Goal: Entertainment & Leisure: Consume media (video, audio)

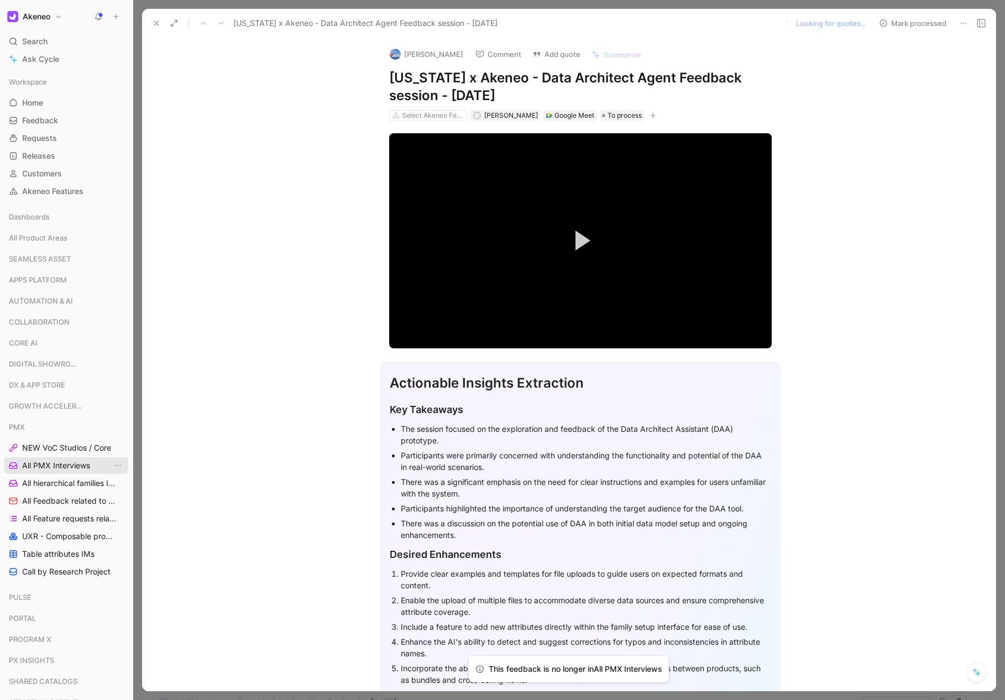
click at [67, 466] on span "All PMX Interviews" at bounding box center [56, 465] width 68 height 11
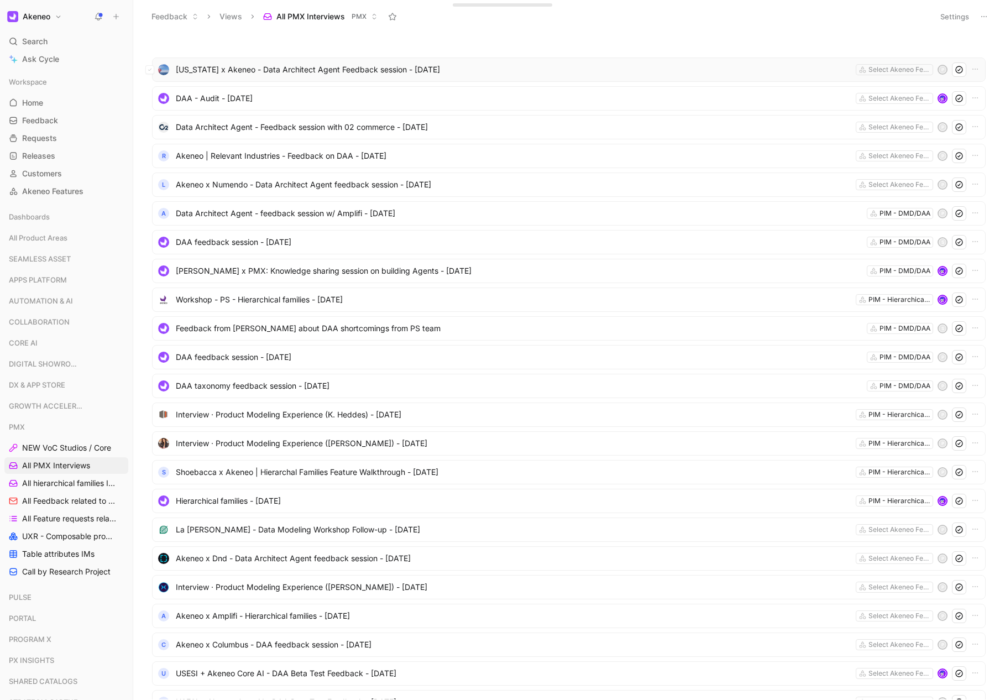
click at [275, 75] on span "[US_STATE] x Akeneo - Data Architect Agent Feedback session - [DATE]" at bounding box center [513, 69] width 675 height 13
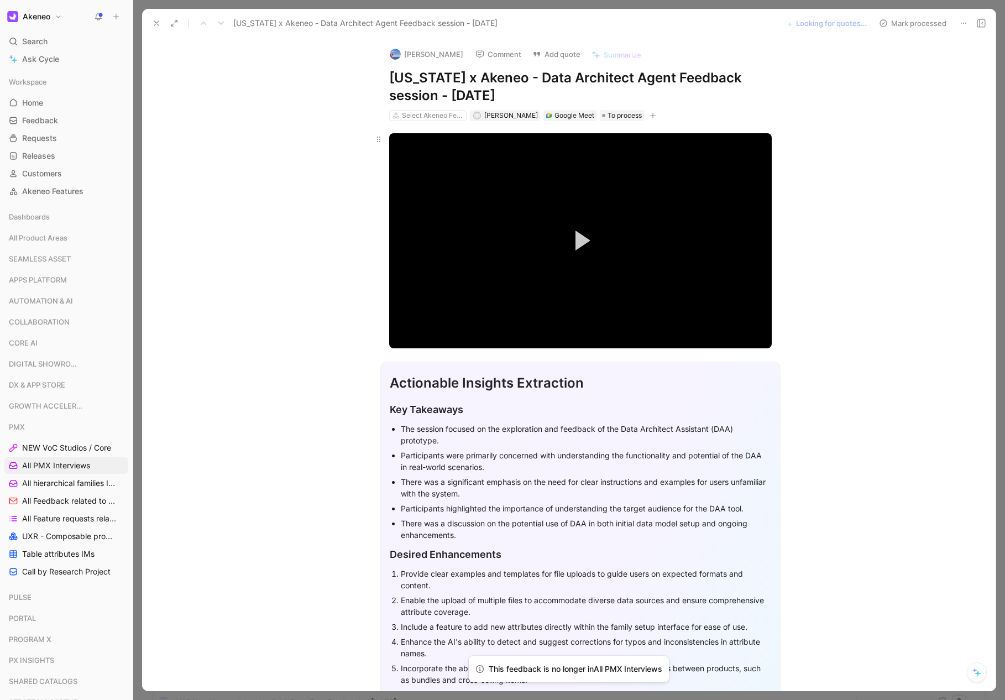
click at [719, 167] on video "Video Player" at bounding box center [580, 240] width 382 height 215
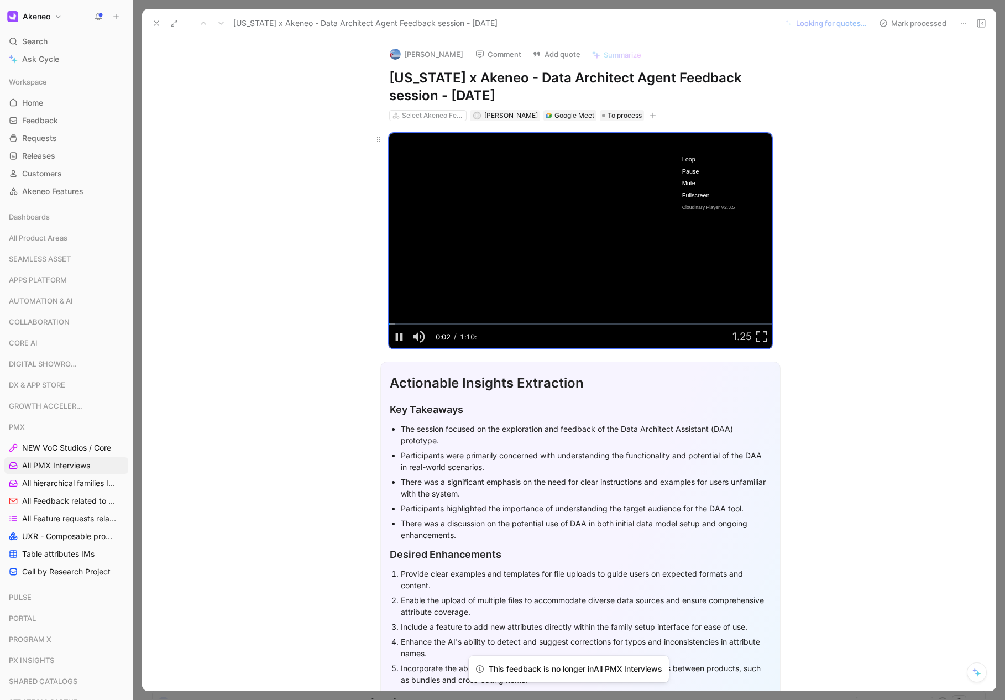
click at [586, 219] on video "Video Player" at bounding box center [580, 240] width 382 height 215
click at [785, 201] on div "Video Player is loading. Play Video Play Mute Current Time 0:02 / Duration 1:10…" at bounding box center [580, 241] width 424 height 222
click at [961, 25] on icon at bounding box center [963, 23] width 9 height 9
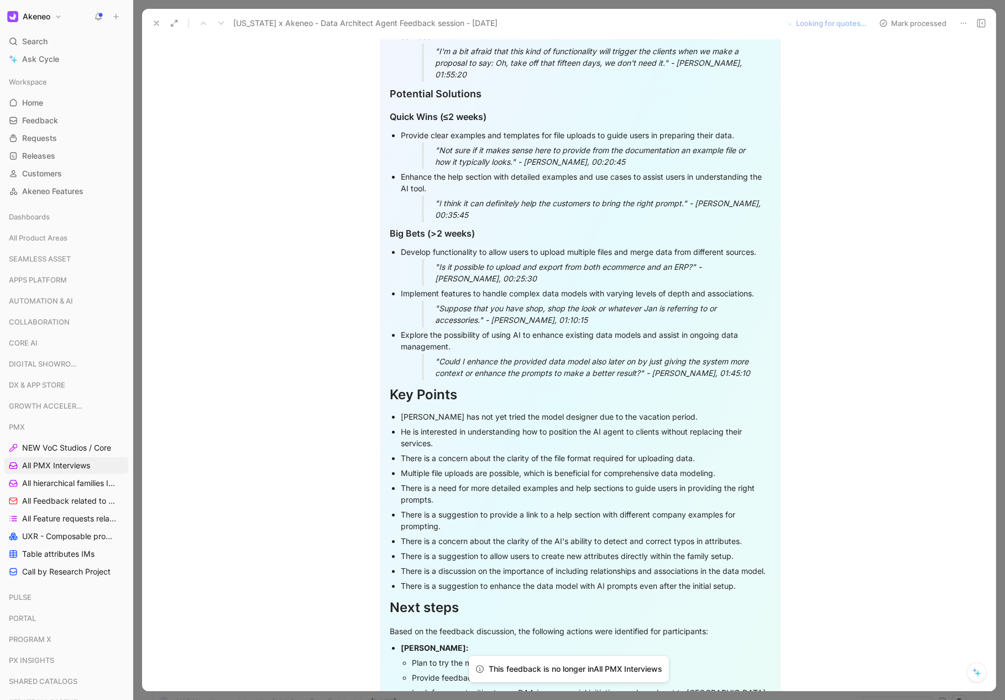
scroll to position [1141, 0]
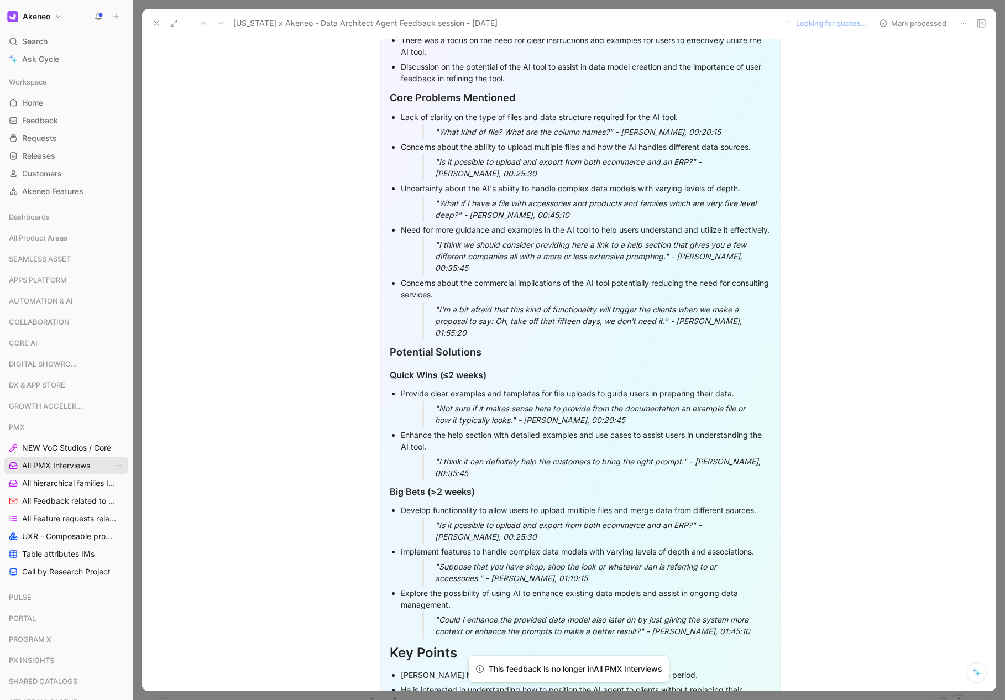
click at [87, 466] on span "All PMX Interviews" at bounding box center [56, 465] width 68 height 11
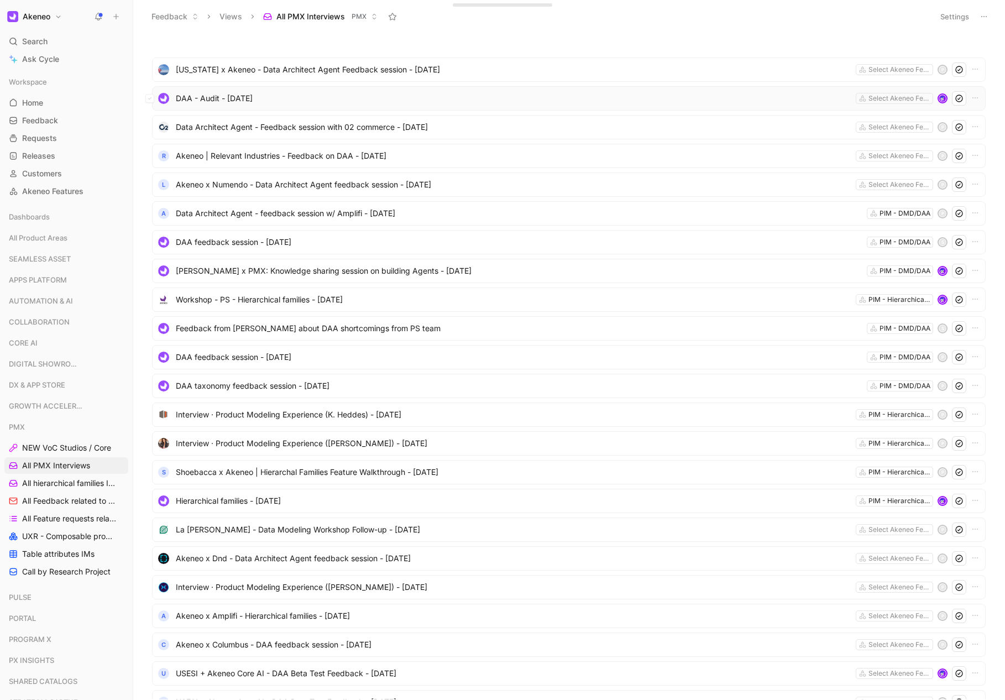
click at [273, 102] on span "DAA - Audit - [DATE]" at bounding box center [513, 98] width 675 height 13
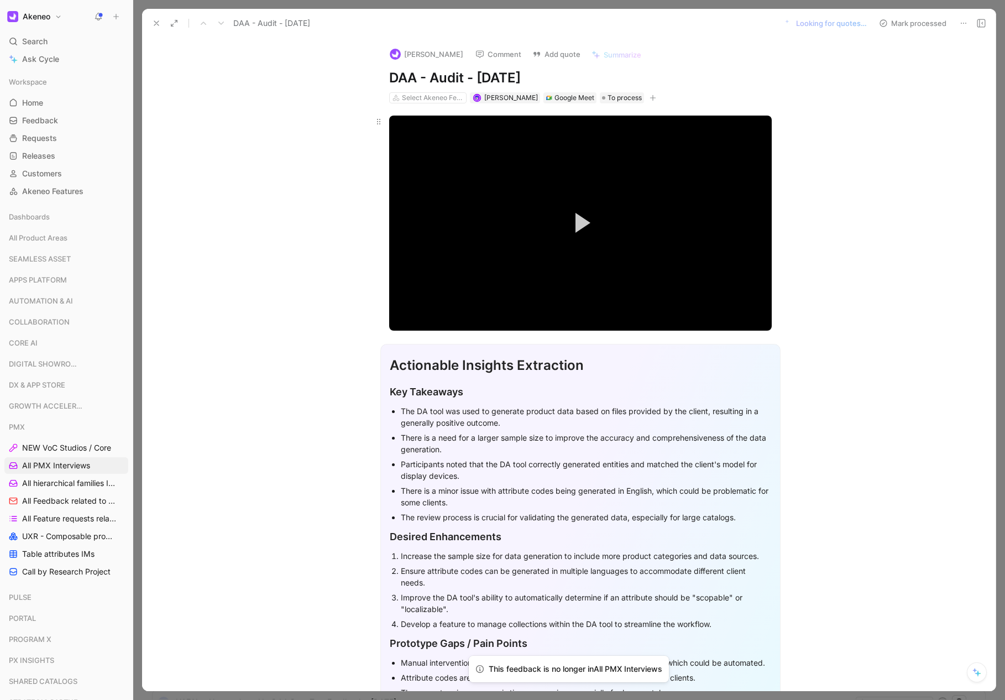
click at [622, 228] on video "Video Player" at bounding box center [580, 222] width 382 height 215
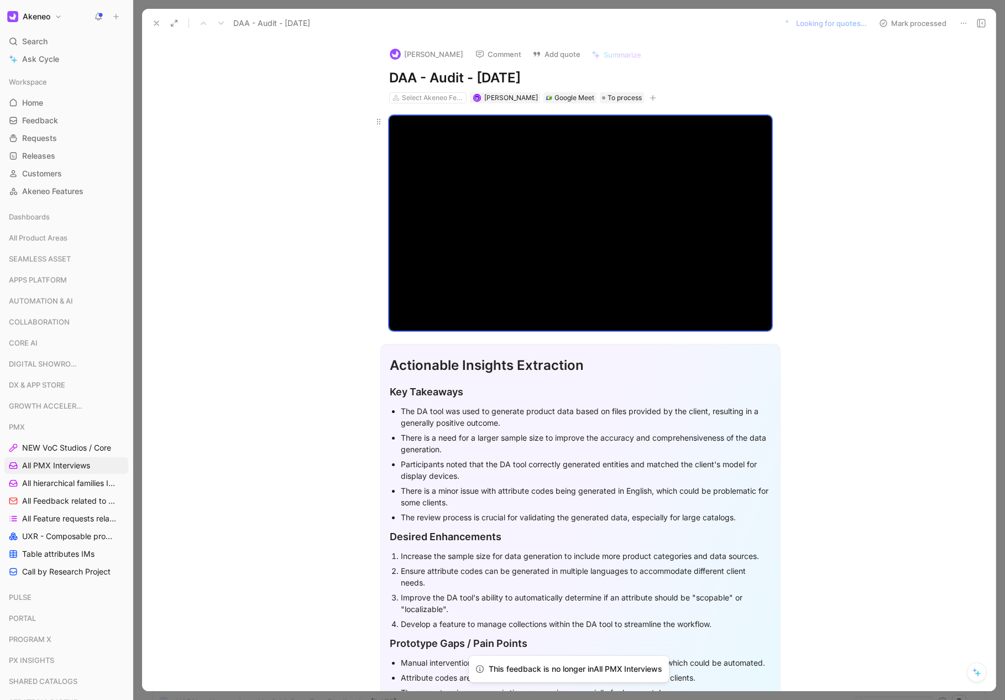
click at [621, 229] on video "Video Player" at bounding box center [580, 222] width 382 height 215
click at [417, 305] on div "Loaded : 2.79% 02:37 00:08" at bounding box center [580, 306] width 382 height 2
